Goal: Obtain resource: Obtain resource

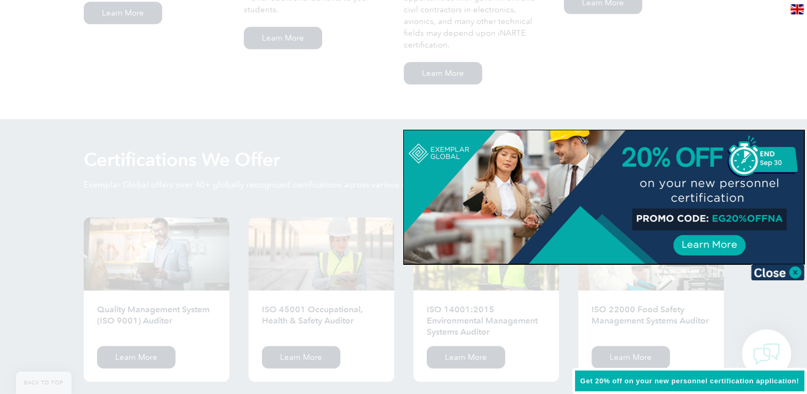
scroll to position [960, 0]
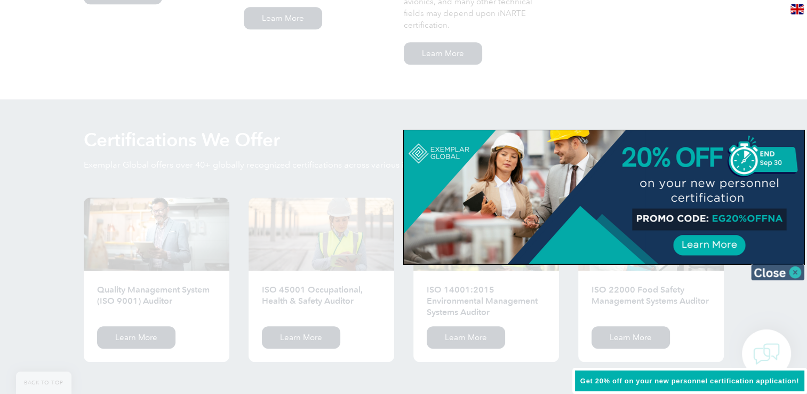
click at [284, 271] on img at bounding box center [777, 272] width 53 height 16
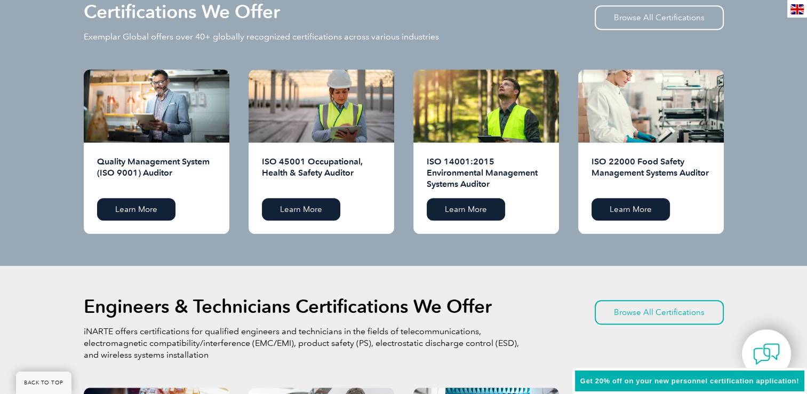
scroll to position [1067, 0]
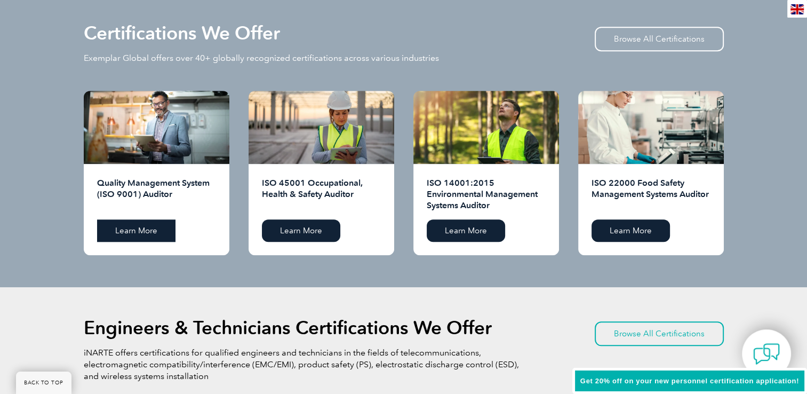
click at [115, 228] on link "Learn More" at bounding box center [136, 230] width 78 height 22
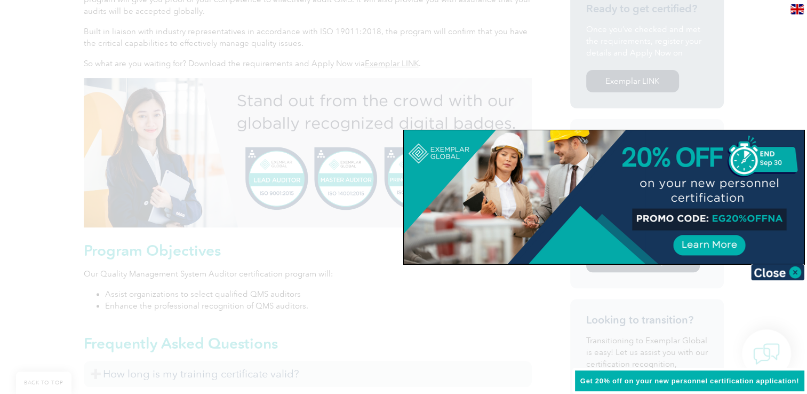
scroll to position [374, 0]
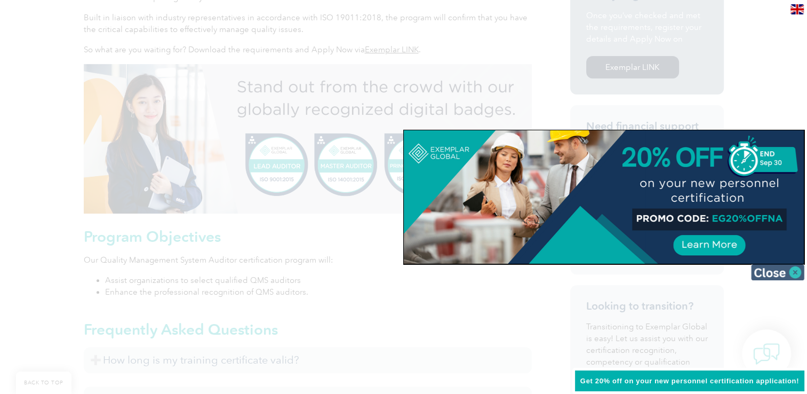
click at [796, 276] on img at bounding box center [777, 272] width 53 height 16
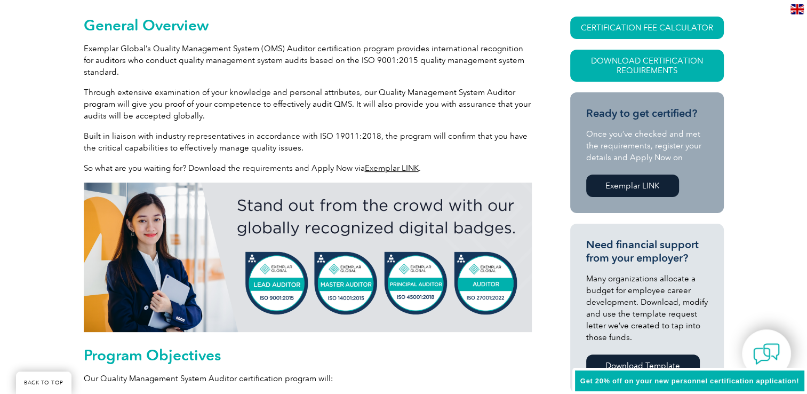
scroll to position [267, 0]
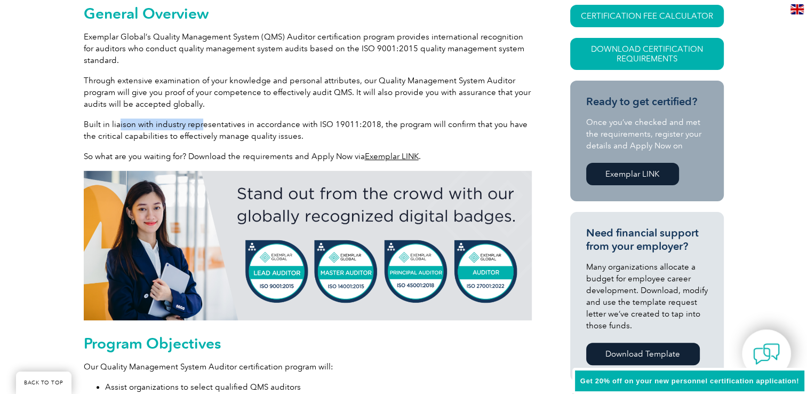
drag, startPoint x: 118, startPoint y: 121, endPoint x: 200, endPoint y: 121, distance: 81.6
click at [200, 121] on p "Built in liaison with industry representatives in accordance with ISO 19011:201…" at bounding box center [308, 129] width 448 height 23
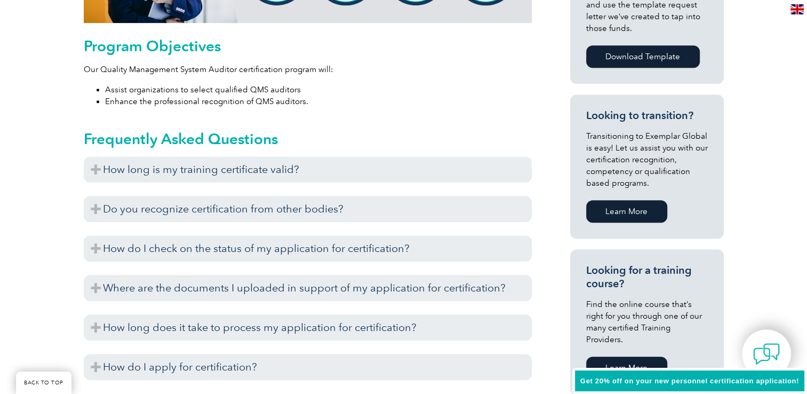
scroll to position [587, 0]
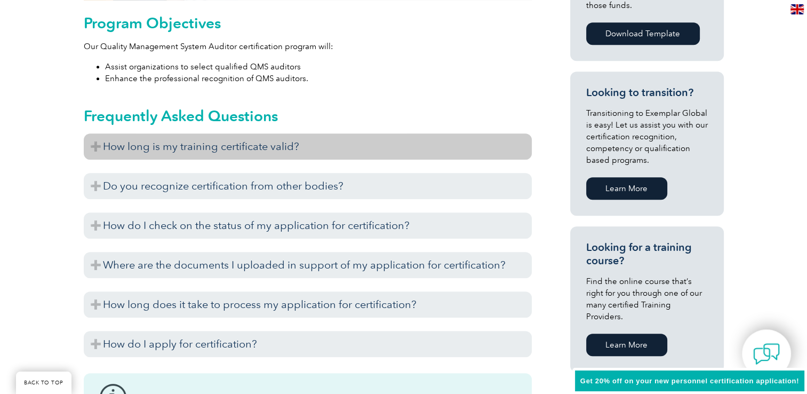
click at [97, 145] on h3 "How long is my training certificate valid?" at bounding box center [308, 146] width 448 height 26
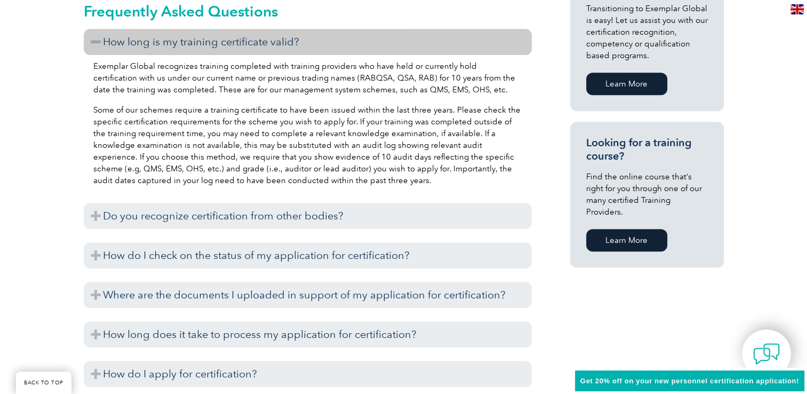
scroll to position [694, 0]
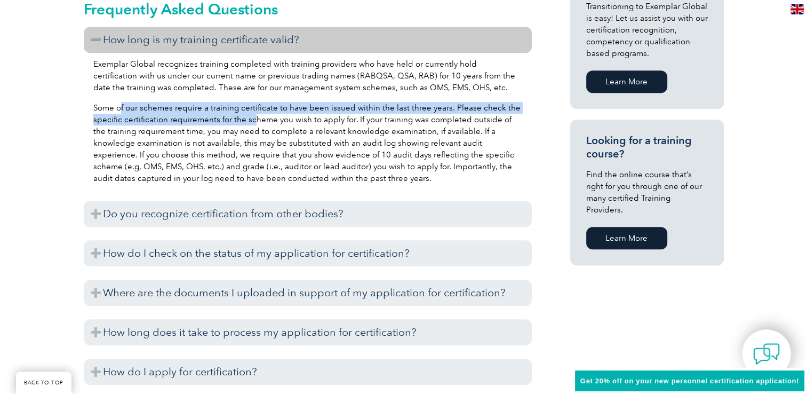
drag, startPoint x: 136, startPoint y: 109, endPoint x: 252, endPoint y: 125, distance: 116.9
click at [252, 125] on p "Some of our schemes require a training certificate to have been issued within t…" at bounding box center [307, 143] width 429 height 82
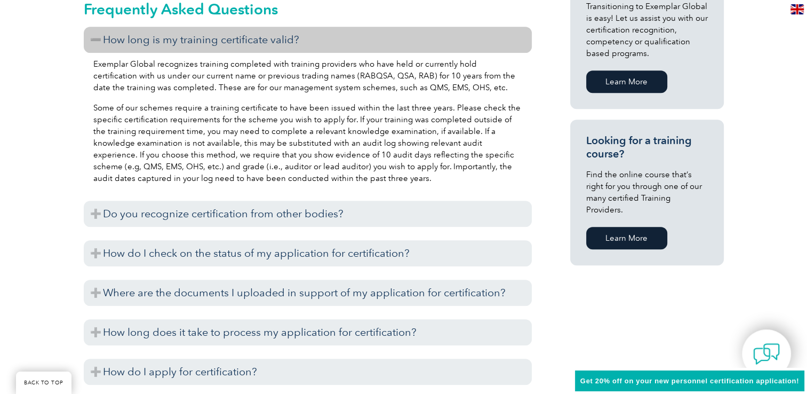
click at [112, 102] on p "Some of our schemes require a training certificate to have been issued within t…" at bounding box center [307, 143] width 429 height 82
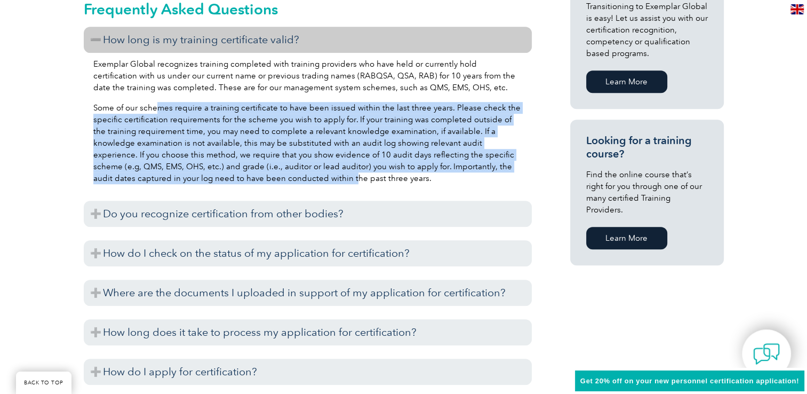
drag, startPoint x: 162, startPoint y: 112, endPoint x: 265, endPoint y: 173, distance: 119.9
click at [265, 173] on p "Some of our schemes require a training certificate to have been issued within t…" at bounding box center [307, 143] width 429 height 82
click at [265, 174] on p "Some of our schemes require a training certificate to have been issued within t…" at bounding box center [307, 143] width 429 height 82
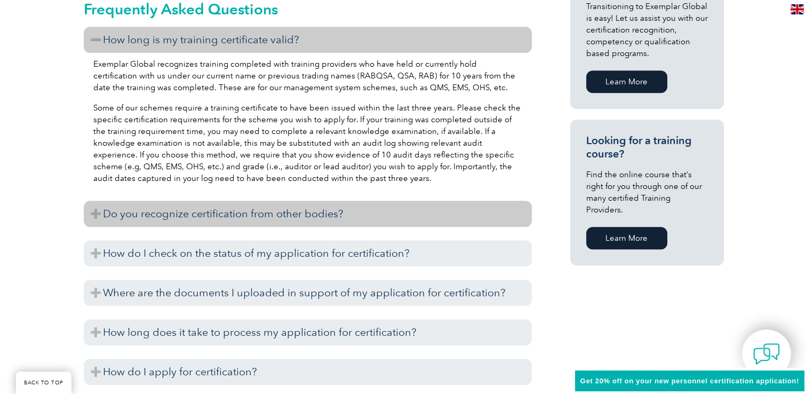
click at [94, 212] on h3 "Do you recognize certification from other bodies?" at bounding box center [308, 214] width 448 height 26
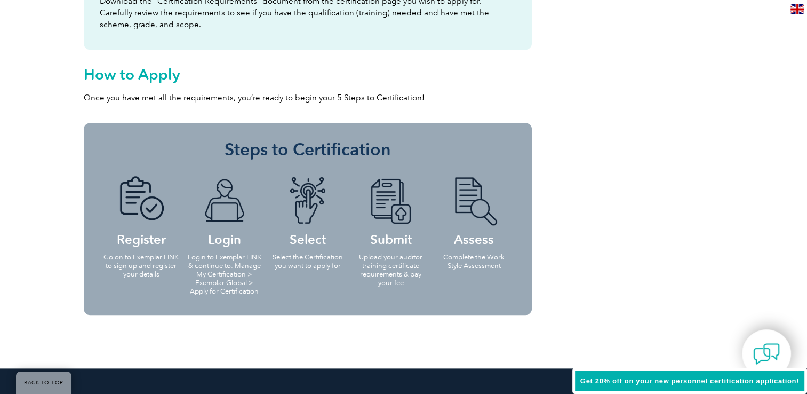
scroll to position [1014, 0]
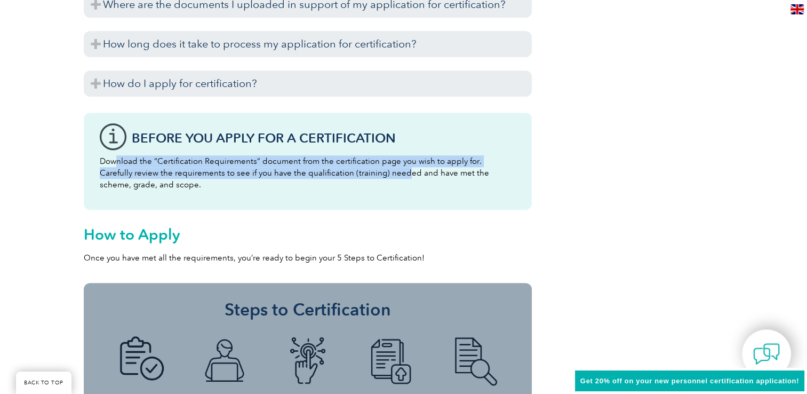
drag, startPoint x: 117, startPoint y: 161, endPoint x: 396, endPoint y: 176, distance: 279.5
click at [396, 176] on p "Download the “Certification Requirements” document from the certification page …" at bounding box center [308, 172] width 416 height 35
click at [265, 175] on p "Download the “Certification Requirements” document from the certification page …" at bounding box center [308, 172] width 416 height 35
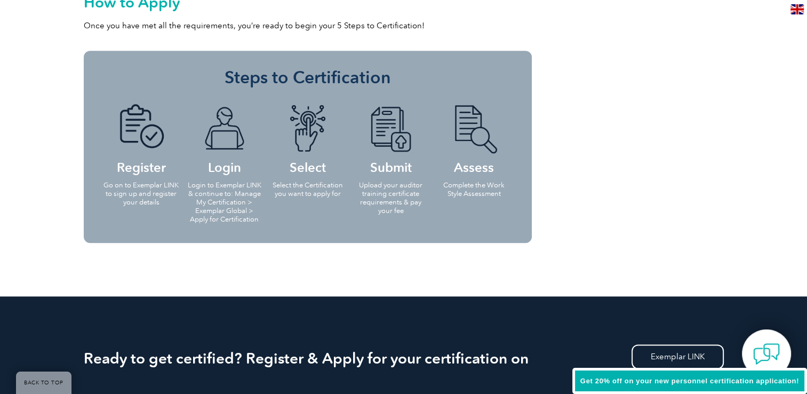
scroll to position [1227, 0]
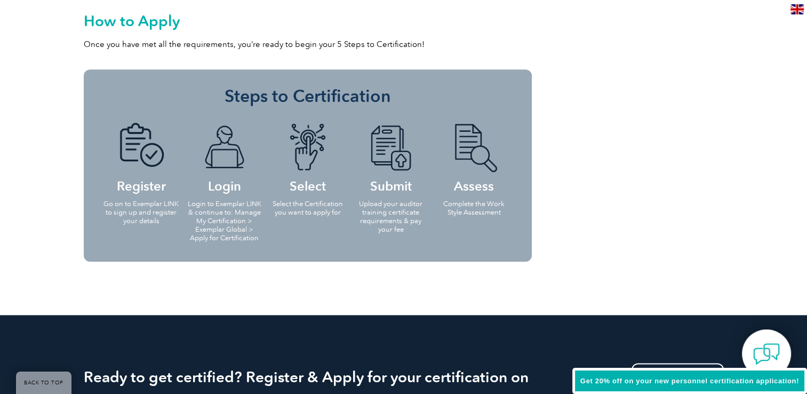
drag, startPoint x: 149, startPoint y: 197, endPoint x: 144, endPoint y: 200, distance: 6.2
click at [144, 200] on li "Register Go on to Exemplar LINK to sign up and register your details" at bounding box center [141, 173] width 83 height 122
drag, startPoint x: 144, startPoint y: 200, endPoint x: 119, endPoint y: 216, distance: 29.8
click at [119, 216] on p "Go on to Exemplar LINK to sign up and register your details" at bounding box center [141, 213] width 77 height 26
click at [156, 223] on p "Go on to Exemplar LINK to sign up and register your details" at bounding box center [141, 213] width 77 height 26
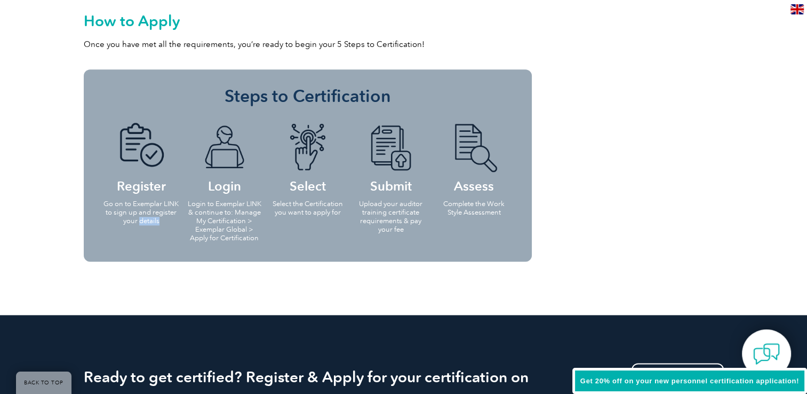
click at [156, 223] on p "Go on to Exemplar LINK to sign up and register your details" at bounding box center [141, 213] width 77 height 26
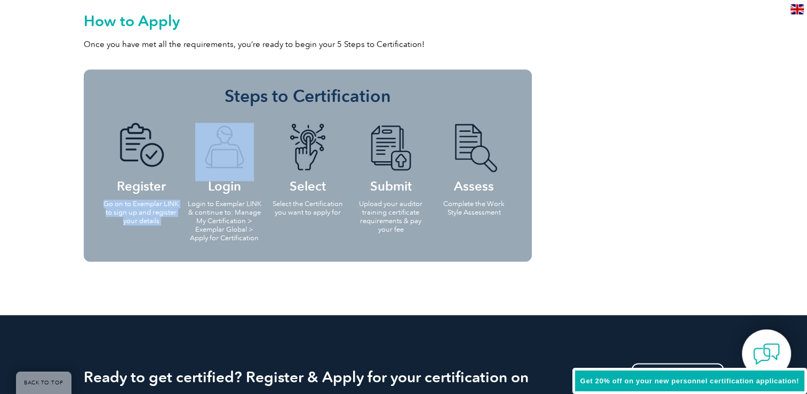
click at [156, 223] on p "Go on to Exemplar LINK to sign up and register your details" at bounding box center [141, 213] width 77 height 26
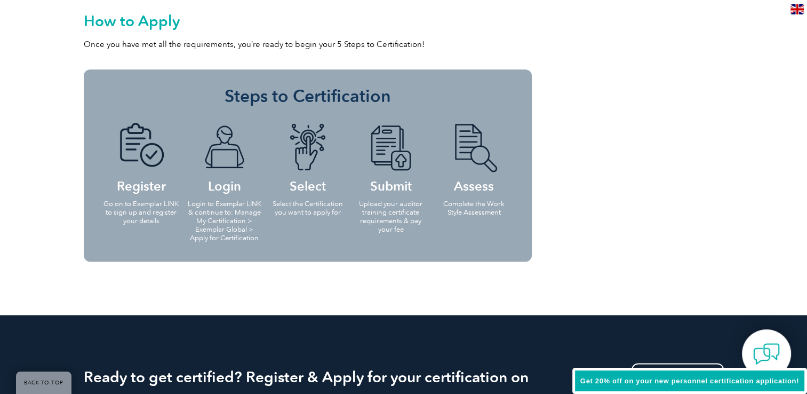
drag, startPoint x: 156, startPoint y: 223, endPoint x: 241, endPoint y: 240, distance: 87.0
click at [241, 240] on p "Login to Exemplar LINK & continue to: Manage My Certification > Exemplar Global…" at bounding box center [224, 221] width 77 height 43
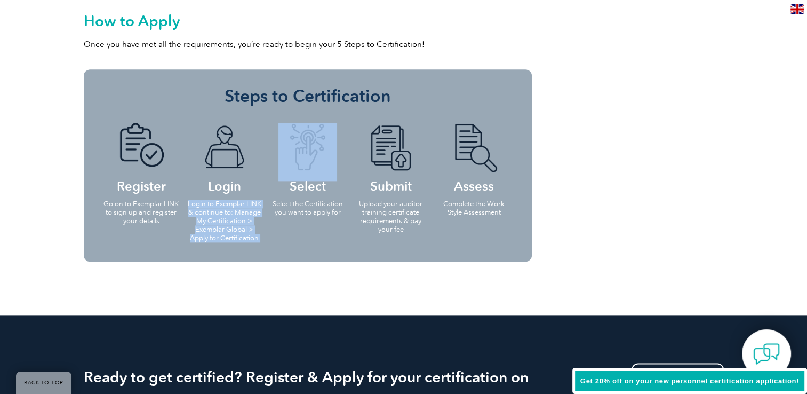
click at [241, 240] on p "Login to Exemplar LINK & continue to: Manage My Certification > Exemplar Global…" at bounding box center [224, 221] width 77 height 43
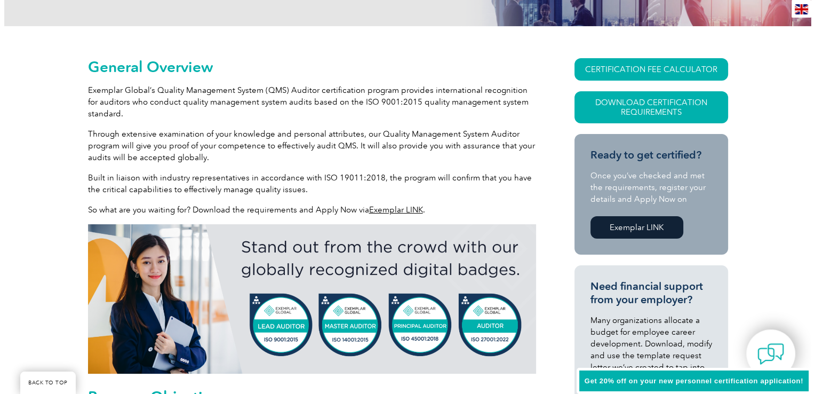
scroll to position [160, 0]
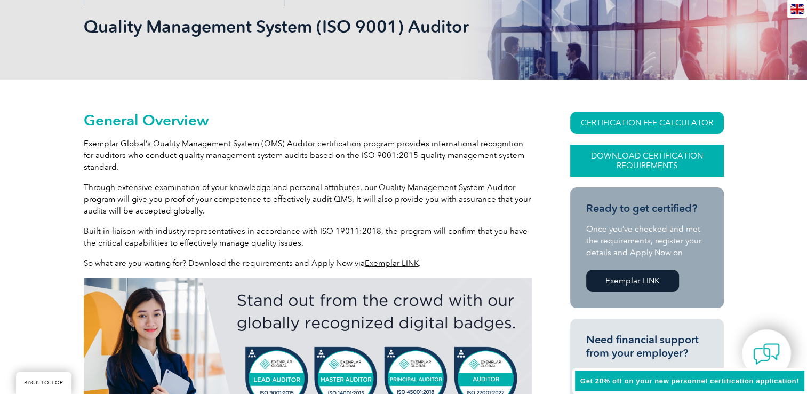
click at [651, 155] on link "Download Certification Requirements" at bounding box center [647, 161] width 154 height 32
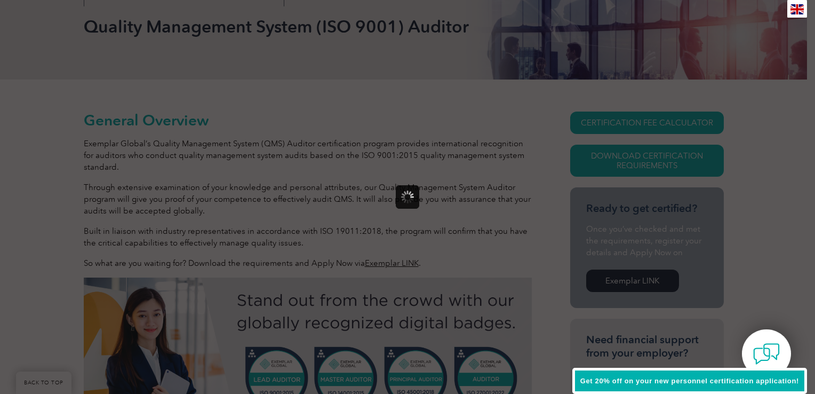
scroll to position [0, 0]
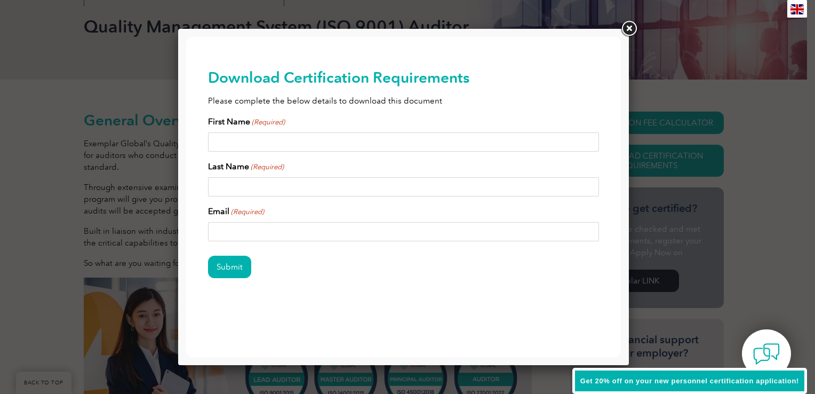
click at [262, 148] on input "First Name (Required)" at bounding box center [404, 141] width 392 height 19
click at [200, 144] on div "Download Certification Requirements Please complete the below details to downlo…" at bounding box center [403, 190] width 435 height 307
drag, startPoint x: 631, startPoint y: 27, endPoint x: 613, endPoint y: 34, distance: 19.4
click at [631, 27] on link at bounding box center [629, 28] width 19 height 19
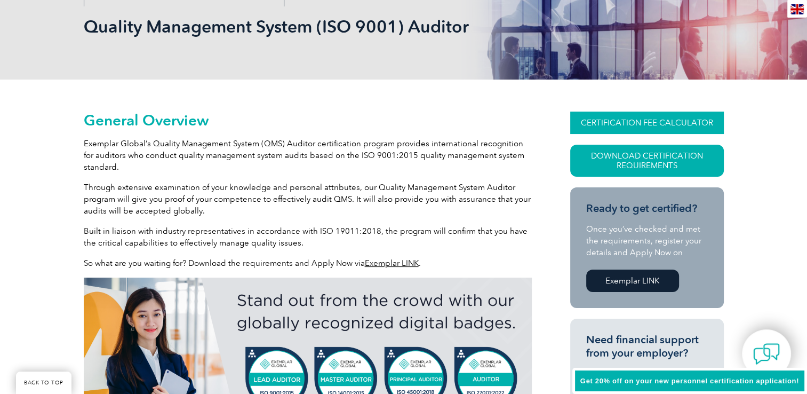
click at [637, 119] on link "CERTIFICATION FEE CALCULATOR" at bounding box center [647, 123] width 154 height 22
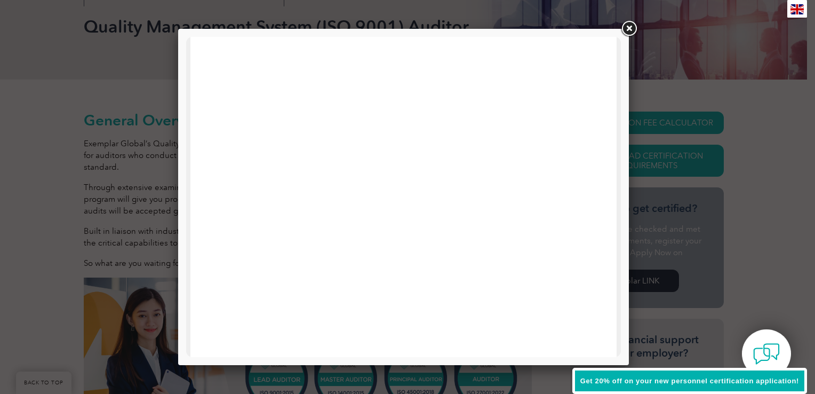
click at [625, 27] on link at bounding box center [629, 28] width 19 height 19
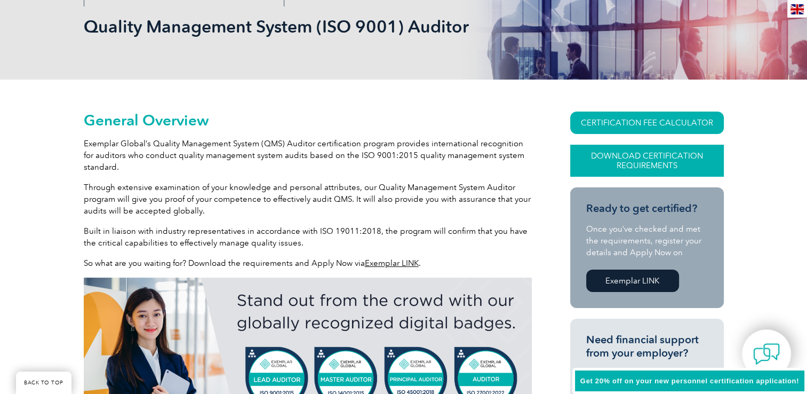
click at [655, 161] on link "Download Certification Requirements" at bounding box center [647, 161] width 154 height 32
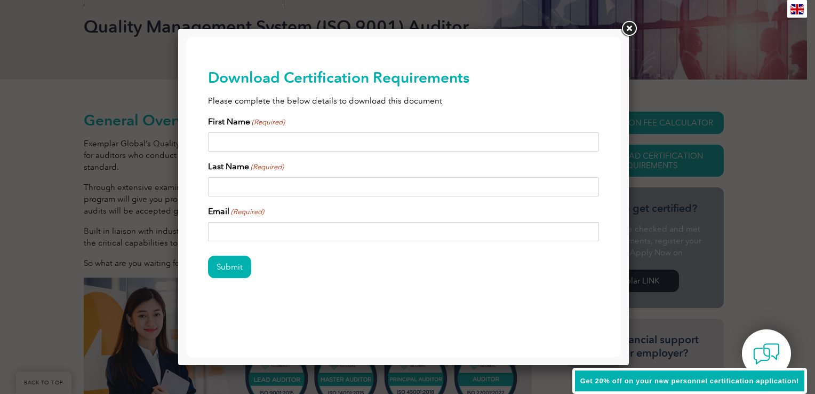
click at [232, 142] on input "First Name (Required)" at bounding box center [404, 141] width 392 height 19
type input "Alex"
type input "Griffin"
click at [355, 239] on form "First Name (Required) Alex Last Name (Required) Griffin Email (Required) agriff…" at bounding box center [404, 203] width 392 height 176
click at [355, 233] on input "agriffin@harveyperformance.com" at bounding box center [404, 231] width 392 height 19
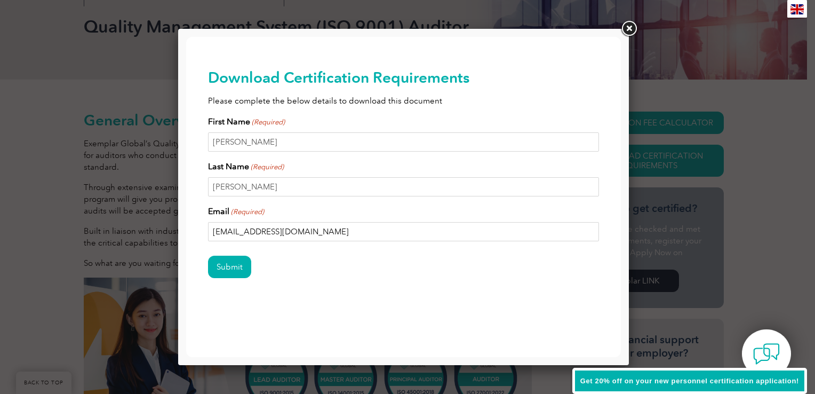
drag, startPoint x: 355, startPoint y: 234, endPoint x: 217, endPoint y: 232, distance: 138.7
click at [216, 232] on input "agriffin@harveyperformance.com" at bounding box center [404, 231] width 392 height 19
type input "alexlgriffin@gmail.com"
click at [235, 266] on input "Submit" at bounding box center [229, 267] width 43 height 22
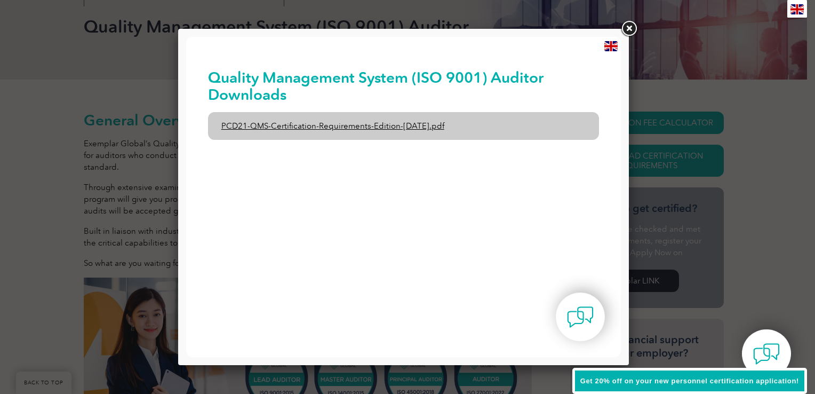
click at [335, 128] on link "PCD21-QMS-Certification-Requirements-Edition-2-April-2022.pdf" at bounding box center [404, 126] width 392 height 28
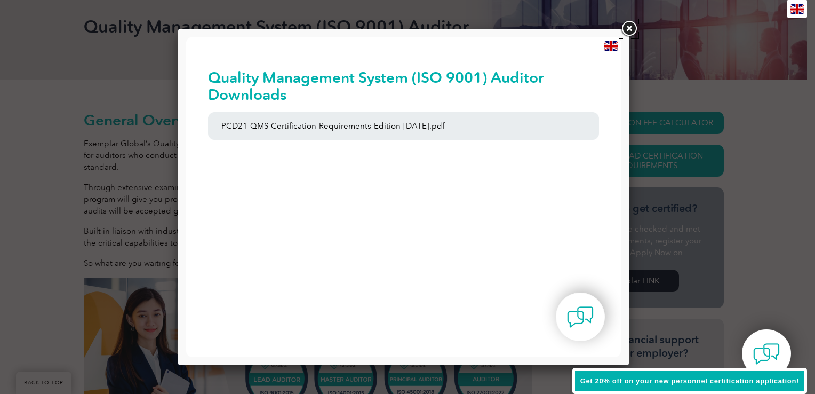
click at [629, 27] on link at bounding box center [629, 28] width 19 height 19
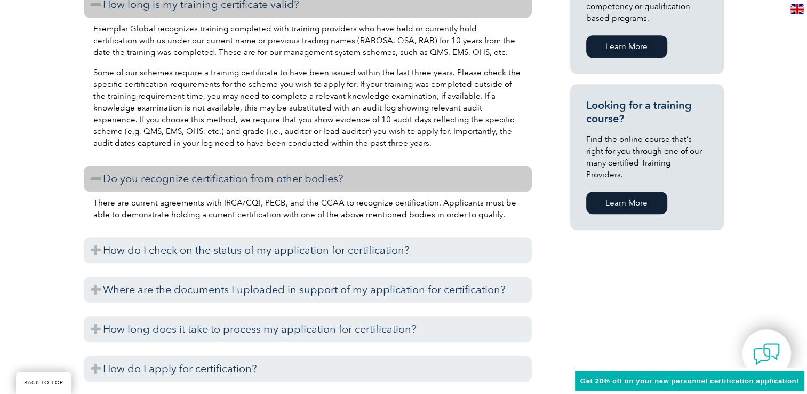
scroll to position [747, 0]
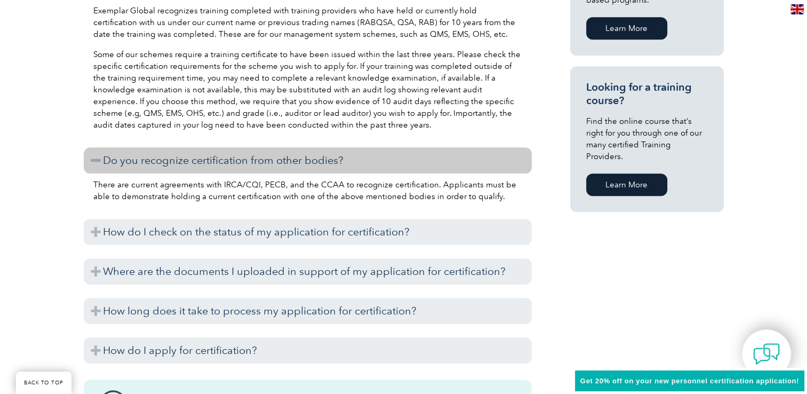
click at [638, 173] on link "Learn More" at bounding box center [626, 184] width 81 height 22
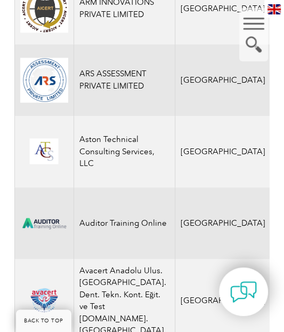
scroll to position [1526, 0]
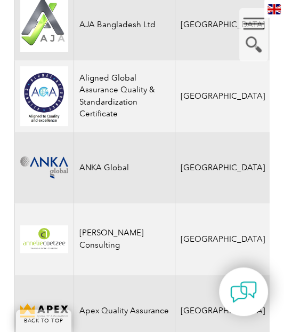
click at [275, 9] on img at bounding box center [274, 9] width 13 height 10
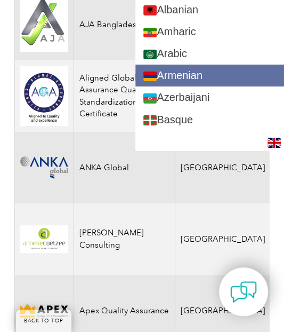
scroll to position [0, 0]
